Goal: Transaction & Acquisition: Book appointment/travel/reservation

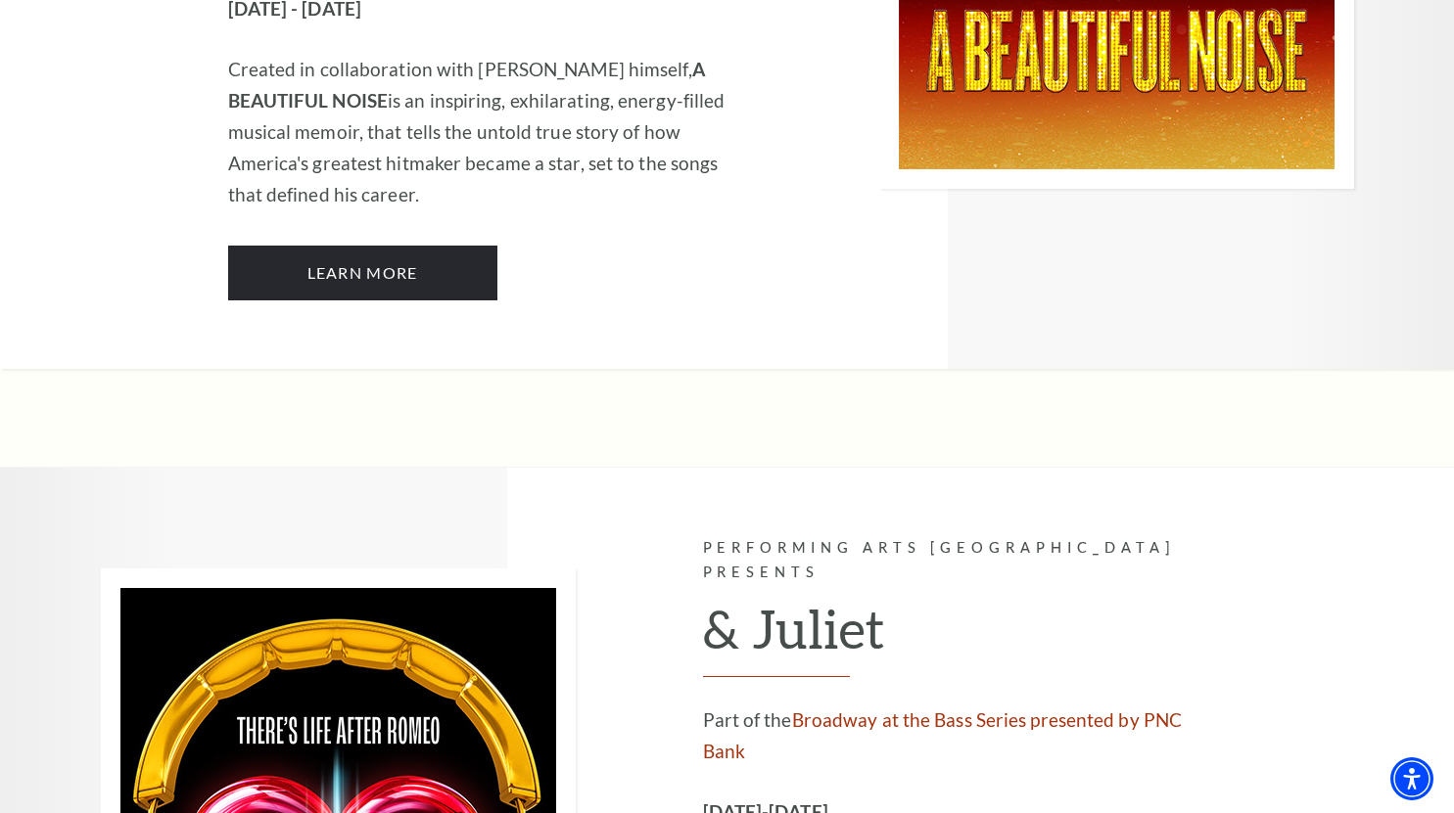
scroll to position [5205, 0]
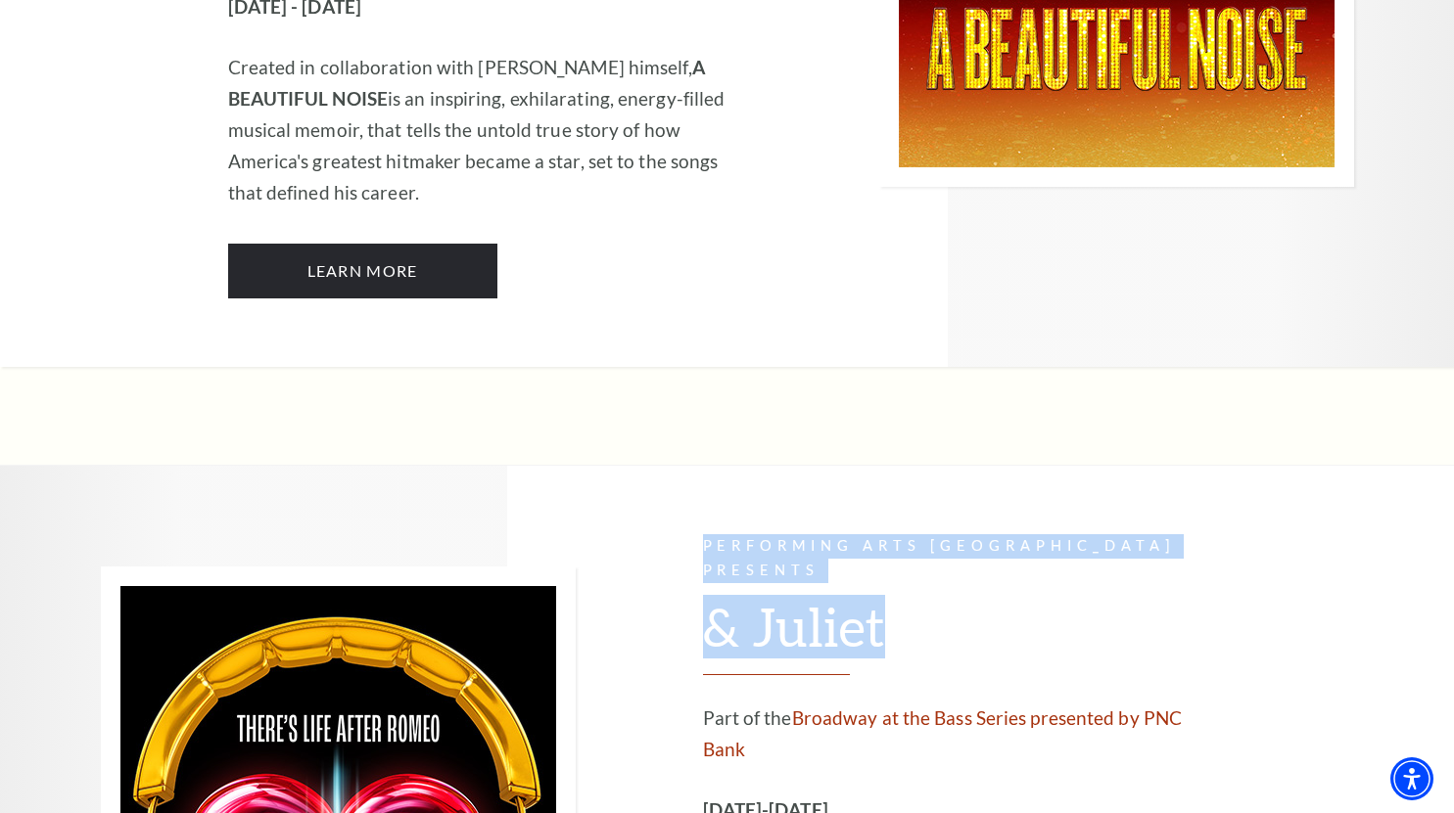
drag, startPoint x: 700, startPoint y: 234, endPoint x: 1181, endPoint y: 249, distance: 480.9
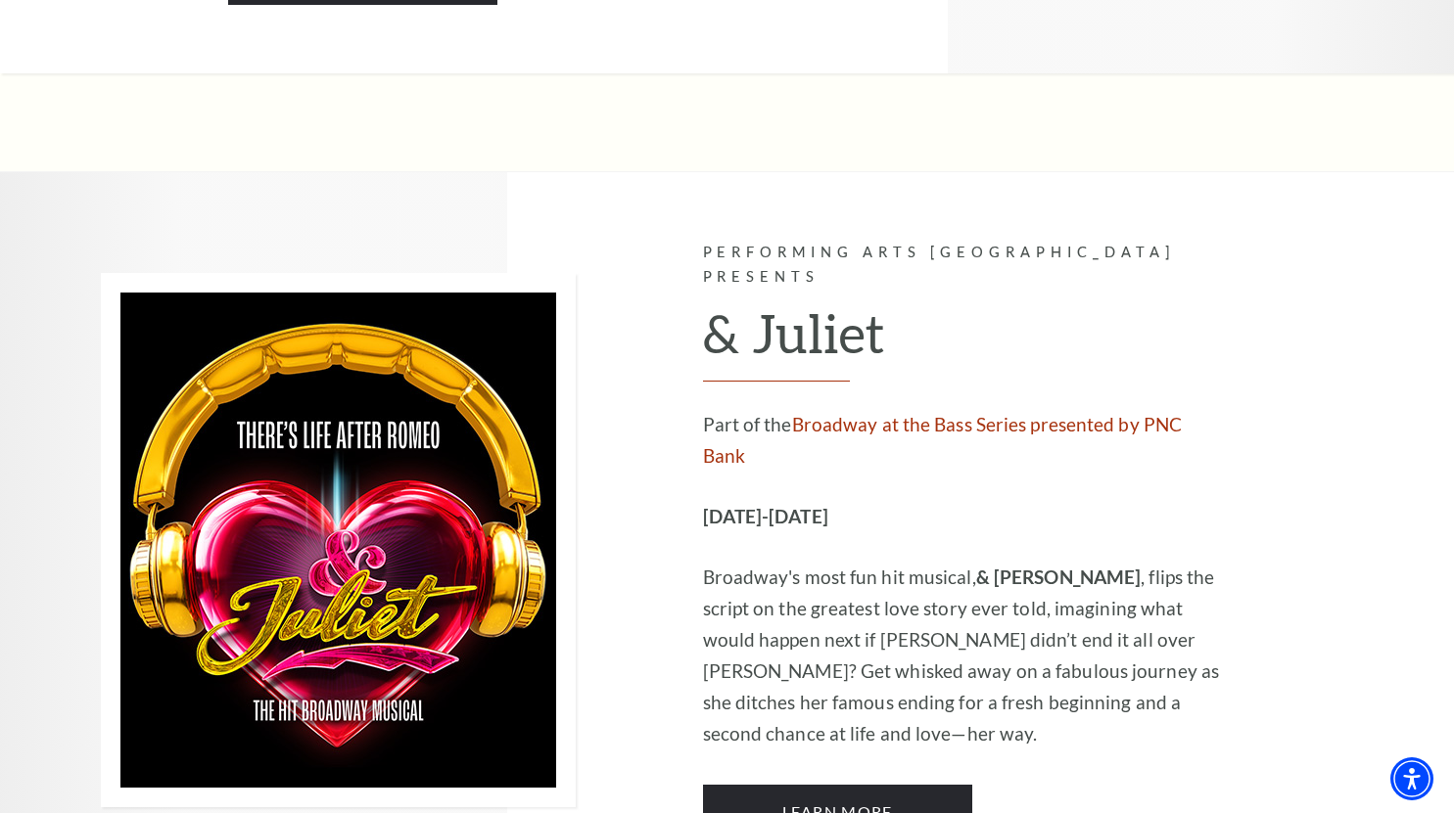
scroll to position [5506, 0]
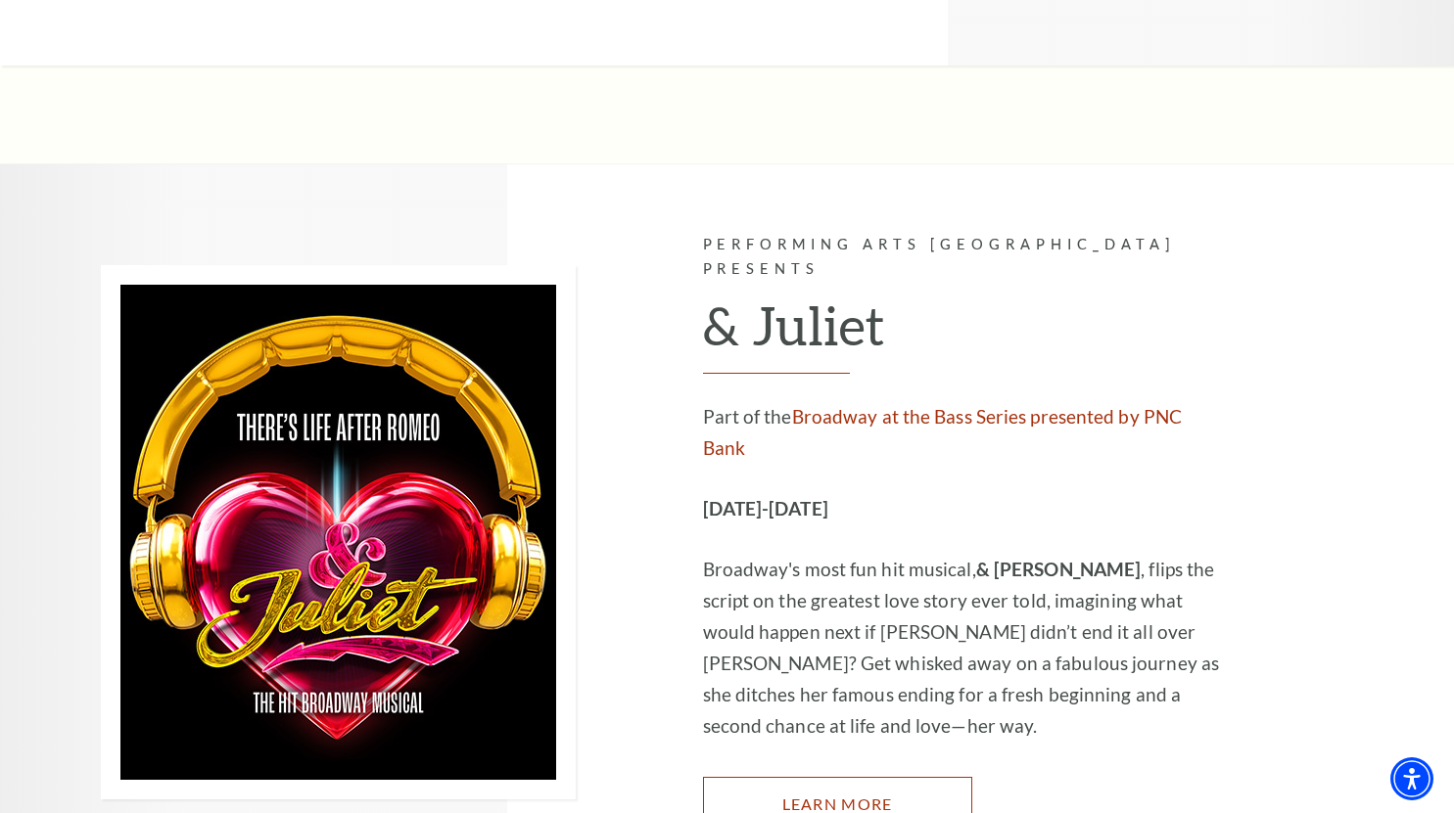
click at [858, 777] on link "Learn More" at bounding box center [837, 804] width 269 height 55
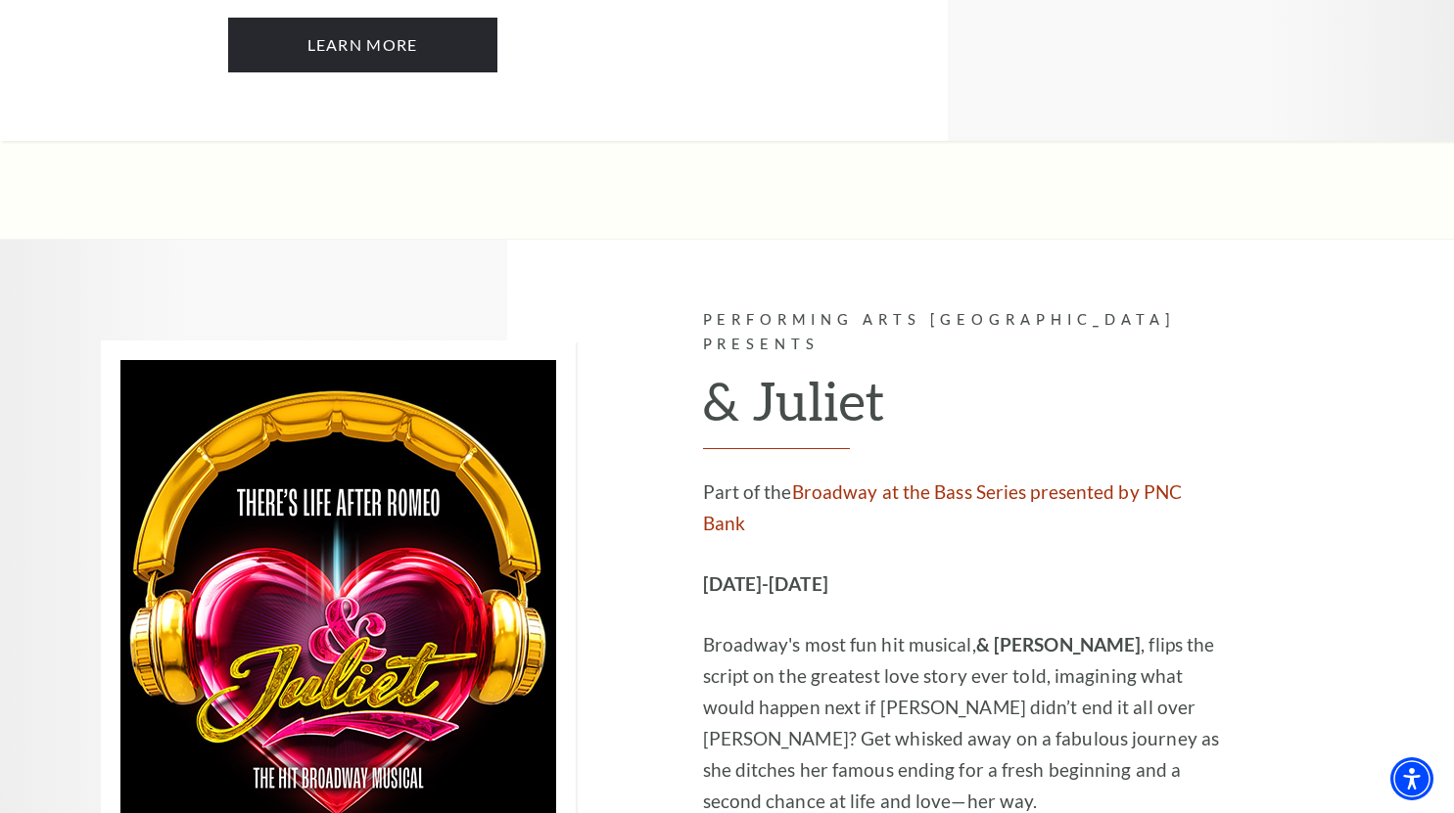
scroll to position [5423, 0]
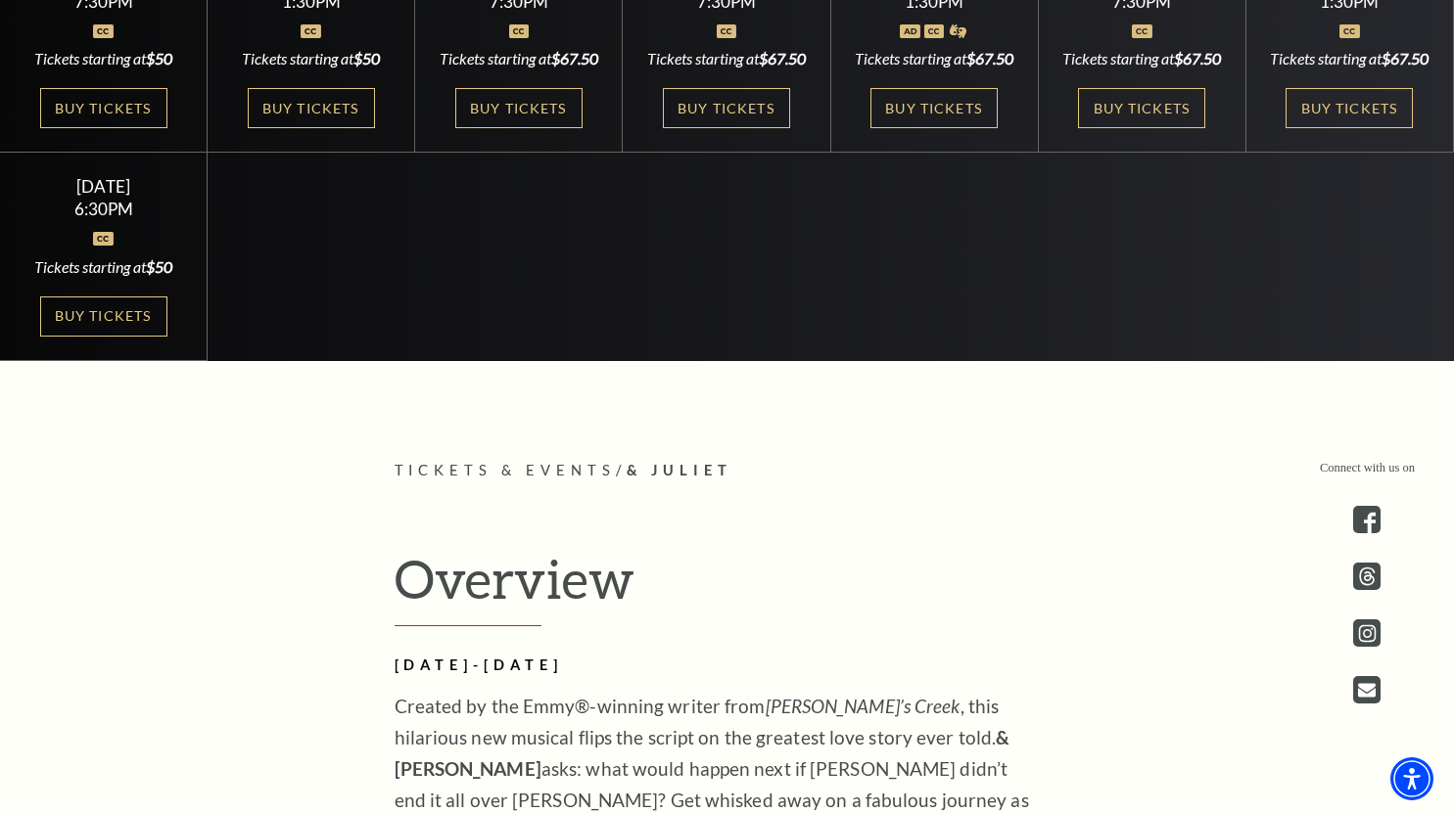
scroll to position [714, 0]
